Goal: Find specific page/section: Find specific page/section

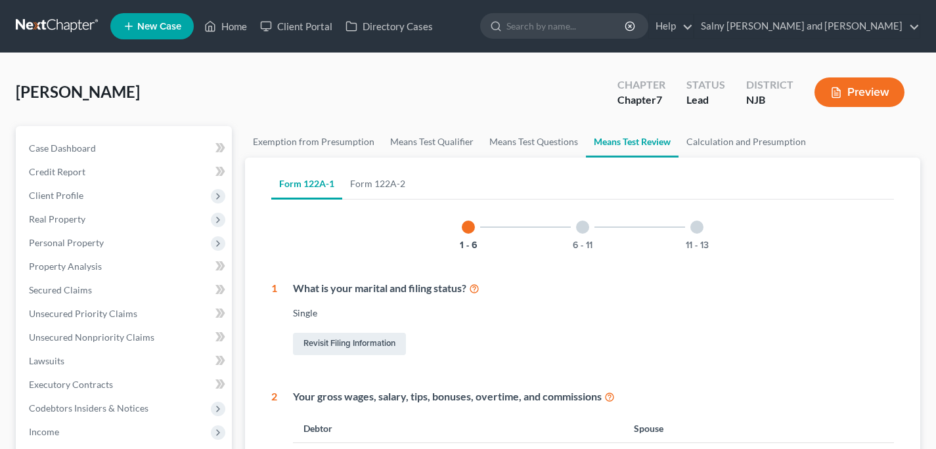
click at [40, 32] on link at bounding box center [58, 26] width 84 height 24
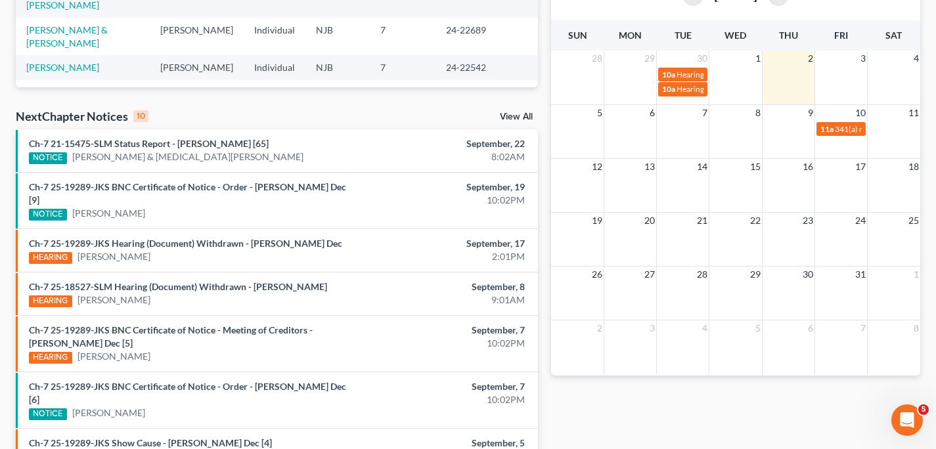
scroll to position [335, 0]
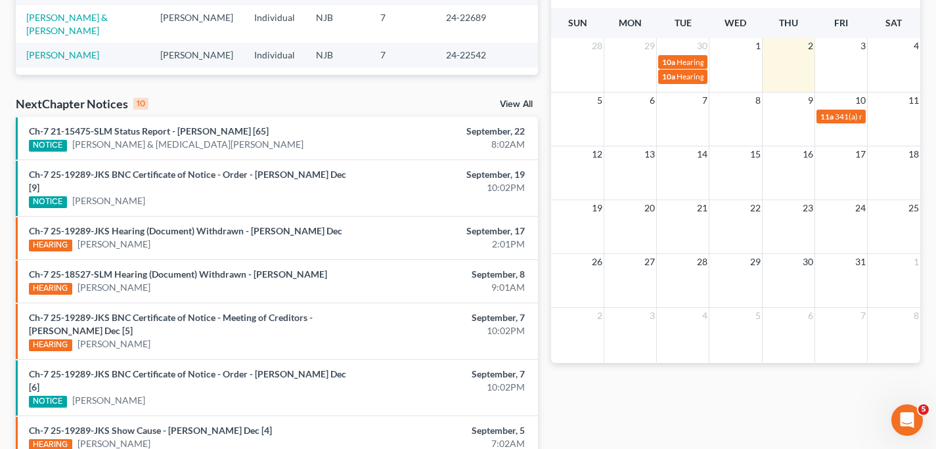
click at [516, 104] on link "View All" at bounding box center [516, 104] width 33 height 9
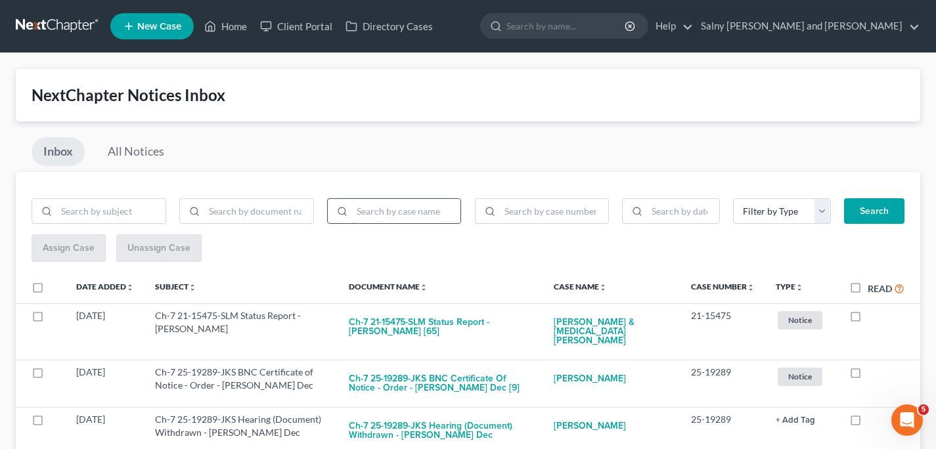
click at [390, 209] on input "search" at bounding box center [406, 211] width 109 height 25
type input "sipley"
click at [890, 218] on button "Search" at bounding box center [874, 211] width 60 height 26
